Goal: Task Accomplishment & Management: Use online tool/utility

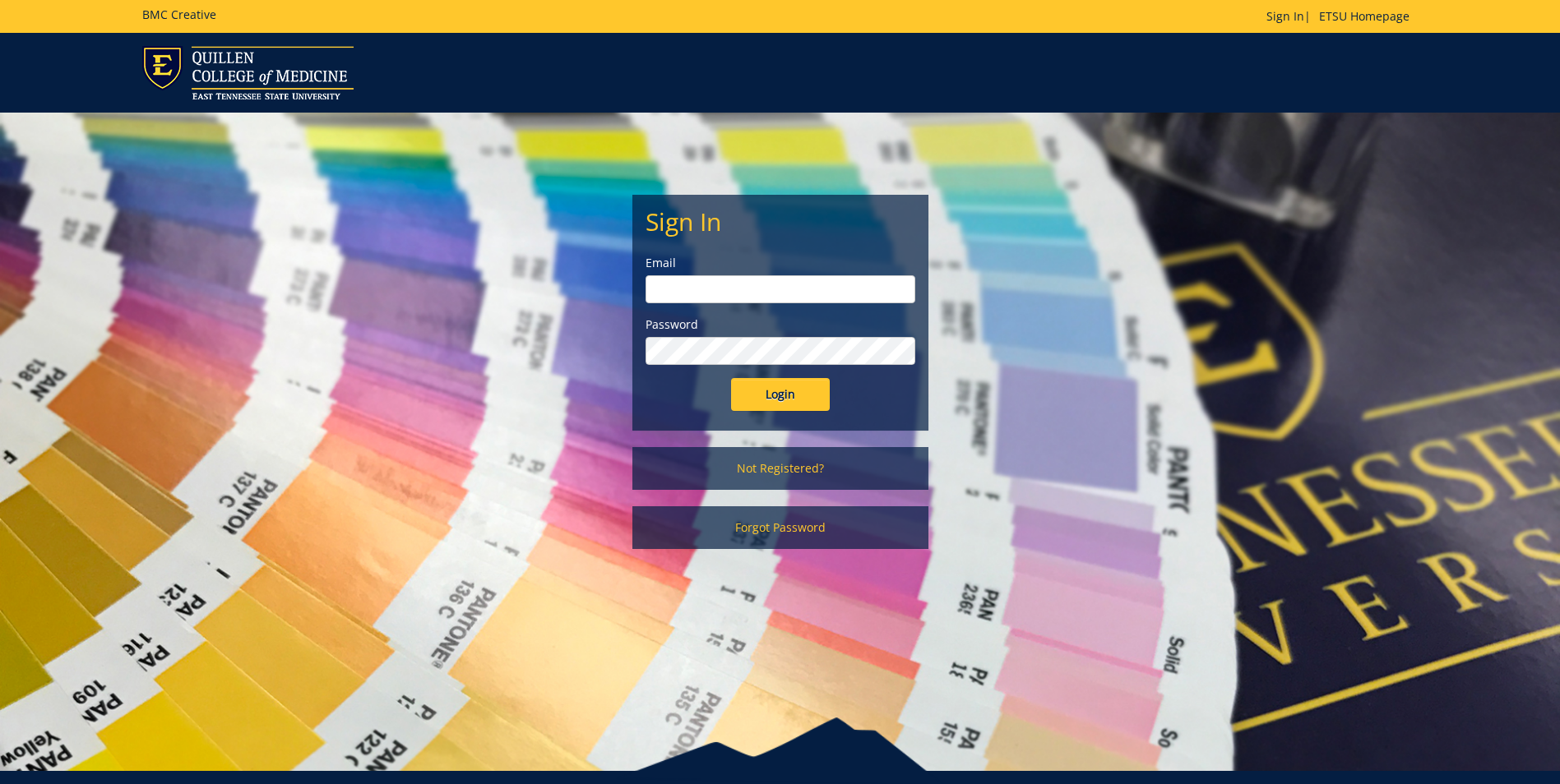
click at [747, 283] on input "email" at bounding box center [780, 289] width 270 height 28
type input "[EMAIL_ADDRESS][DOMAIN_NAME]"
click at [770, 390] on input "Login" at bounding box center [780, 394] width 98 height 32
click at [731, 378] on input "Login" at bounding box center [780, 394] width 98 height 32
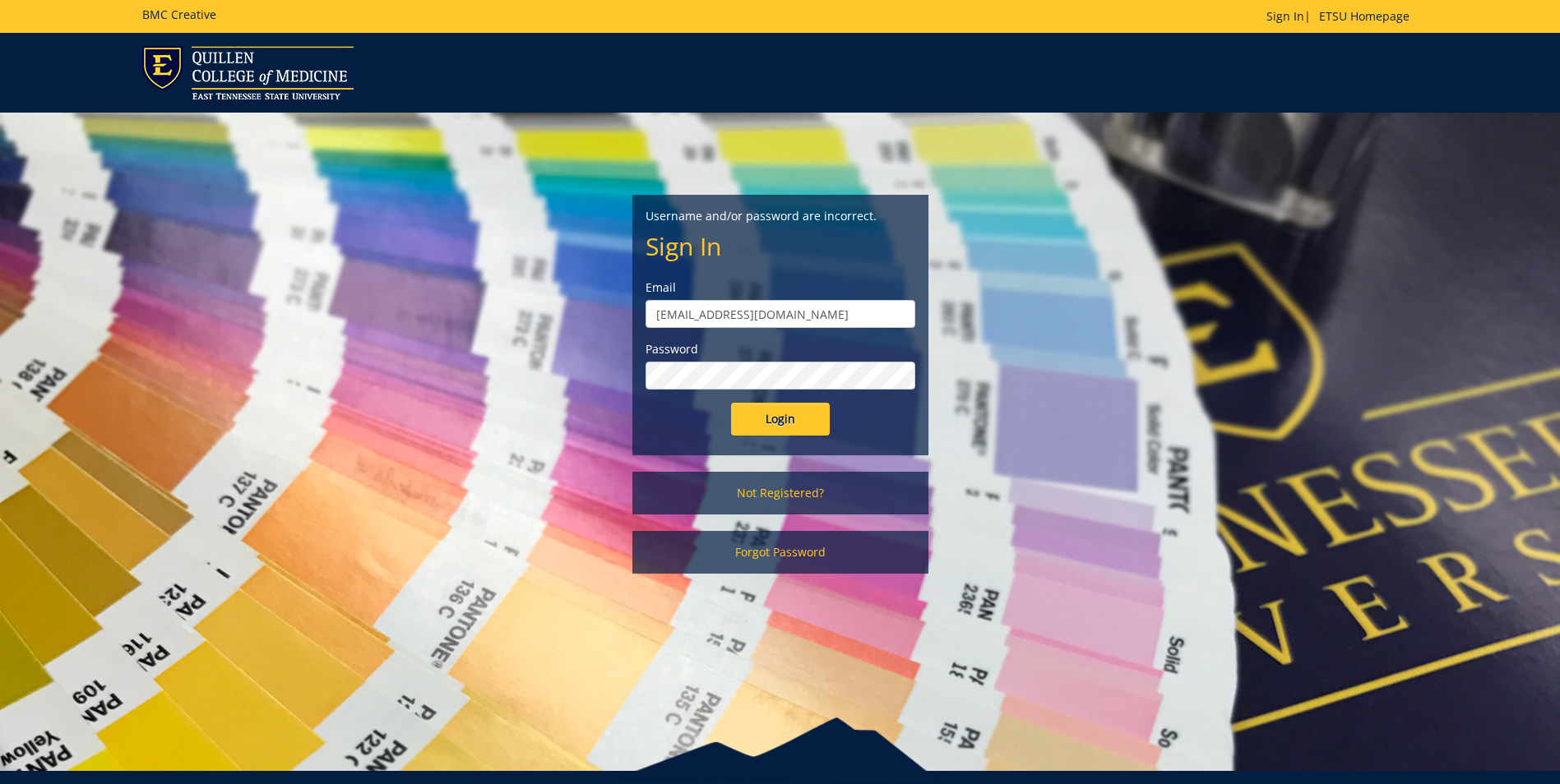
click at [731, 402] on input "Login" at bounding box center [780, 419] width 98 height 32
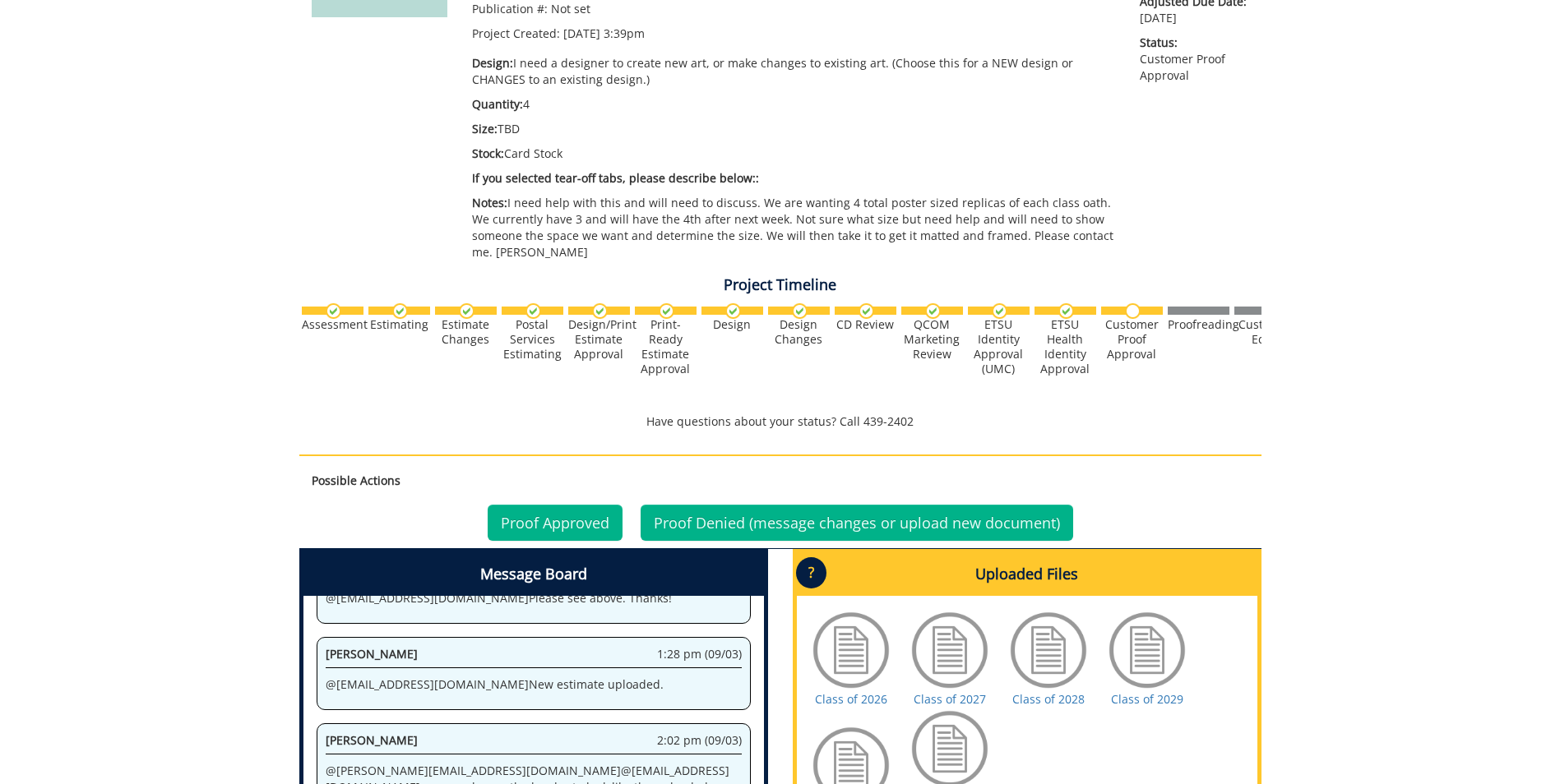
scroll to position [575, 0]
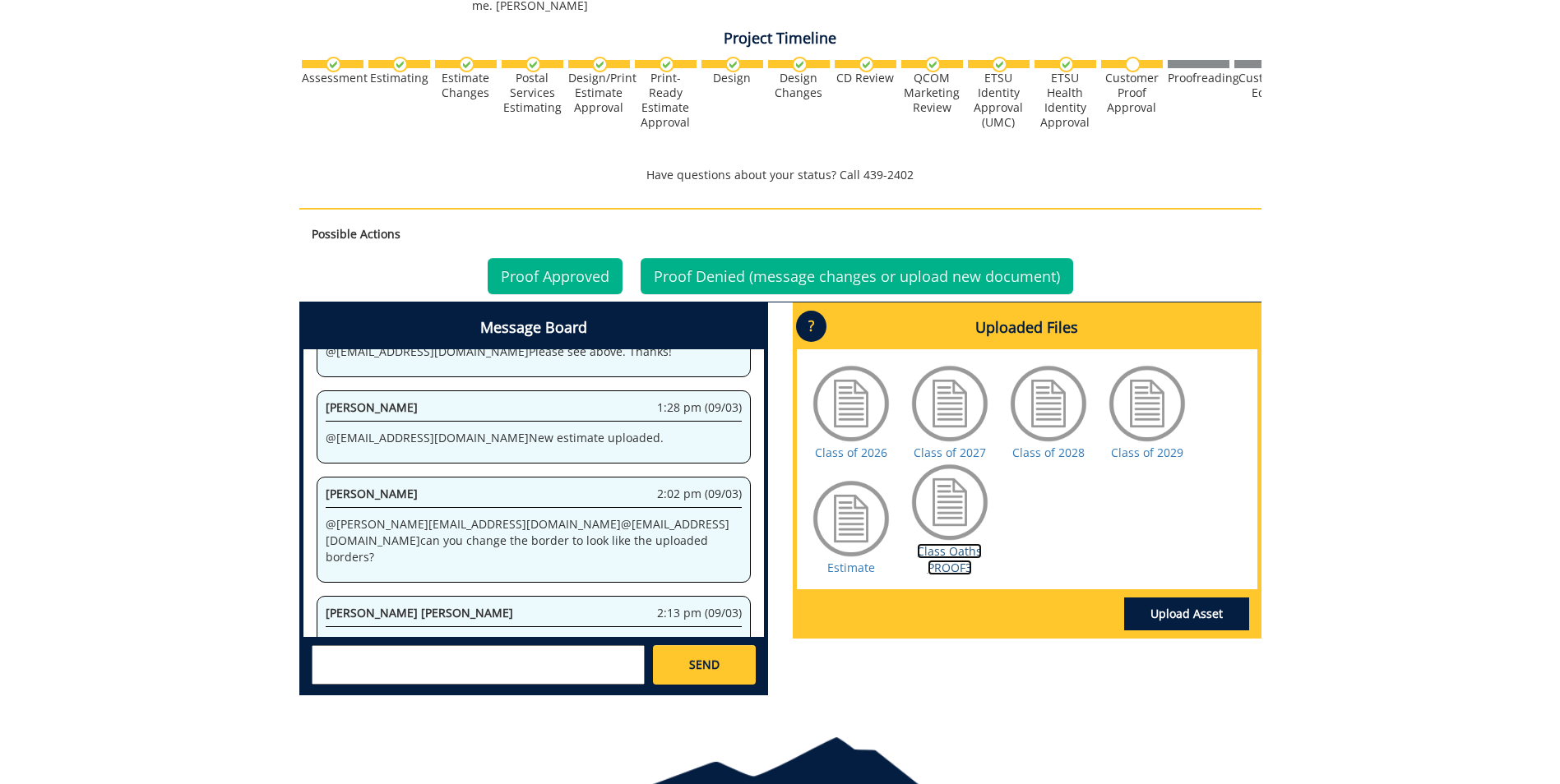
click at [959, 545] on link "Class Oaths PROOF3" at bounding box center [949, 560] width 65 height 32
